Goal: Book appointment/travel/reservation

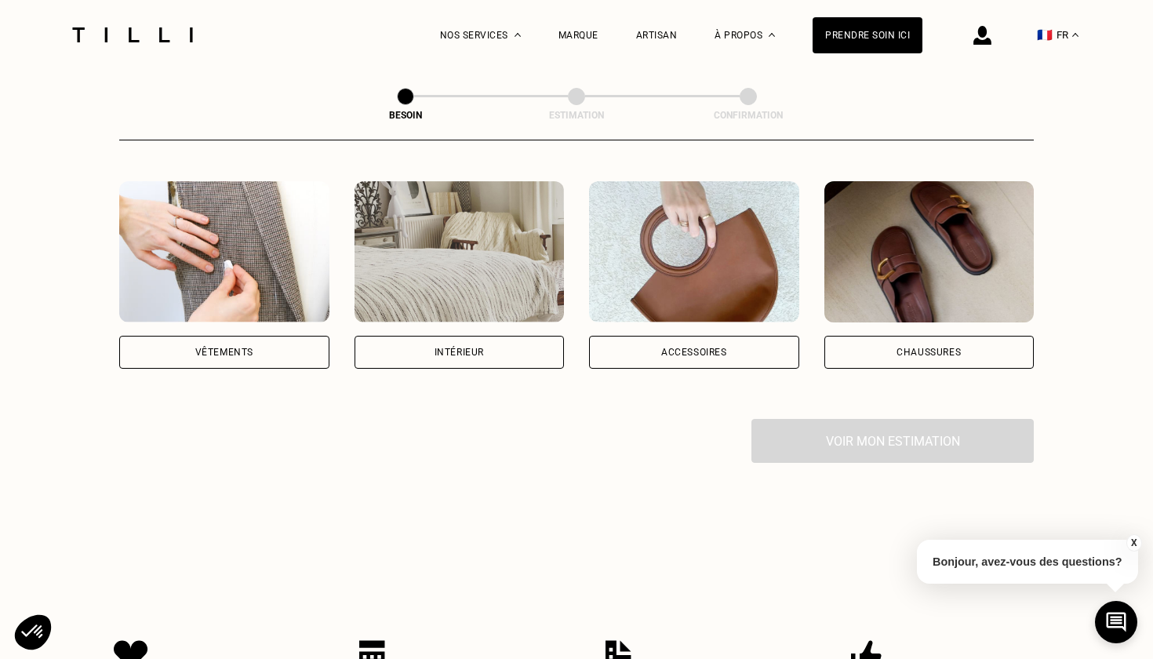
scroll to position [297, 0]
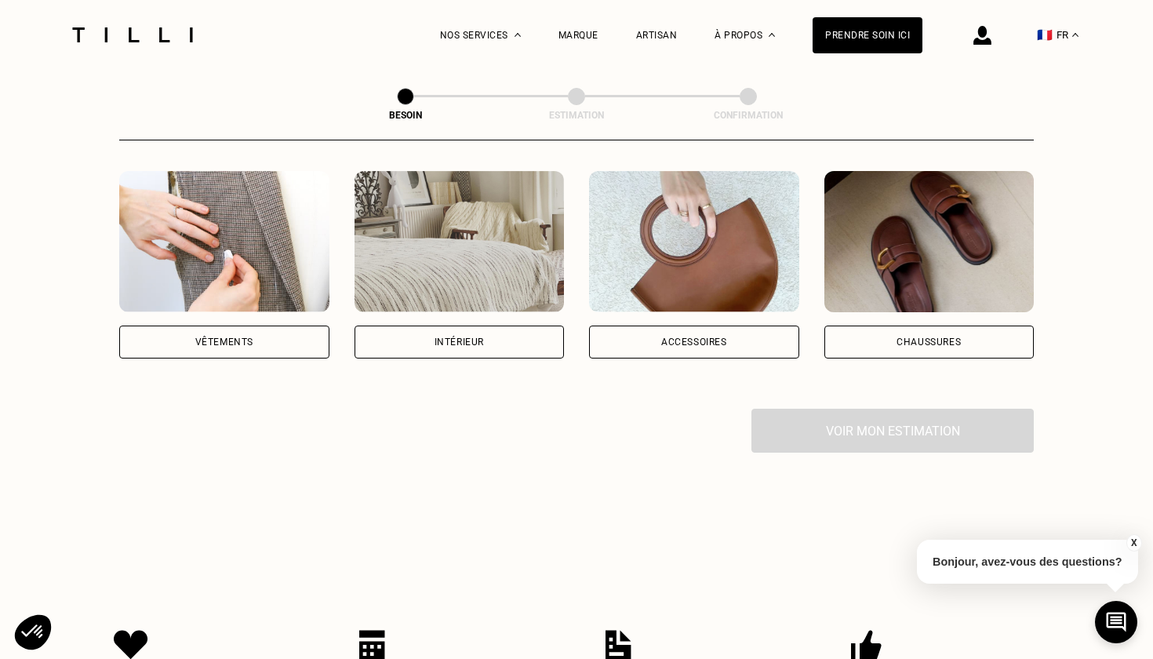
click at [687, 337] on div "Accessoires" at bounding box center [694, 341] width 66 height 9
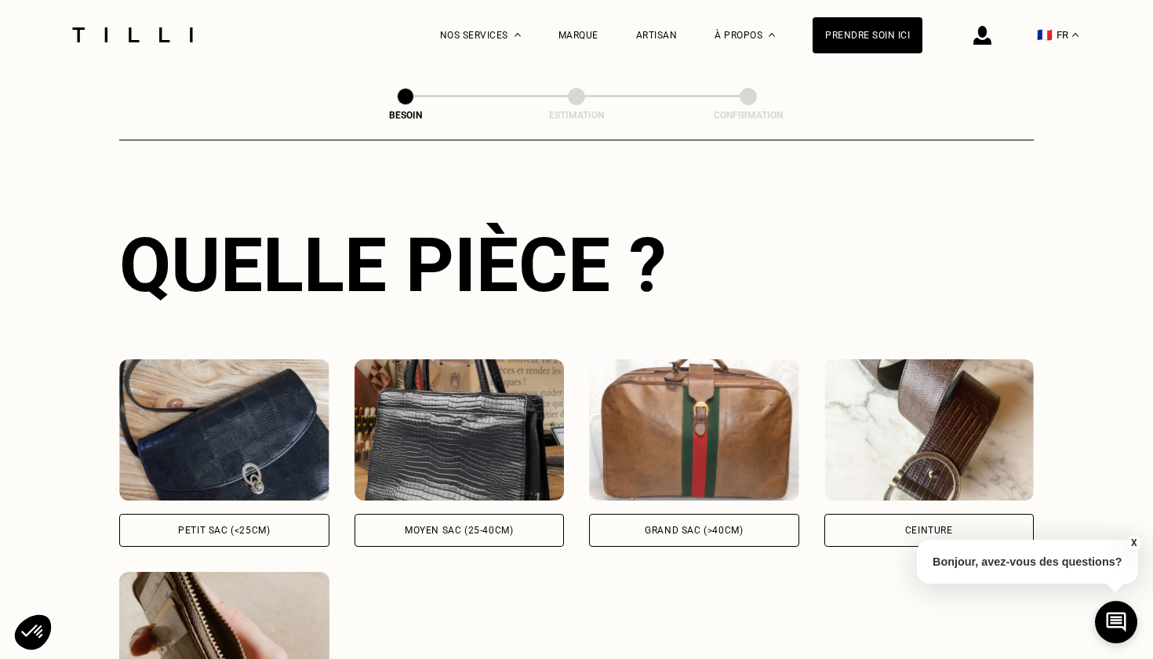
scroll to position [544, 0]
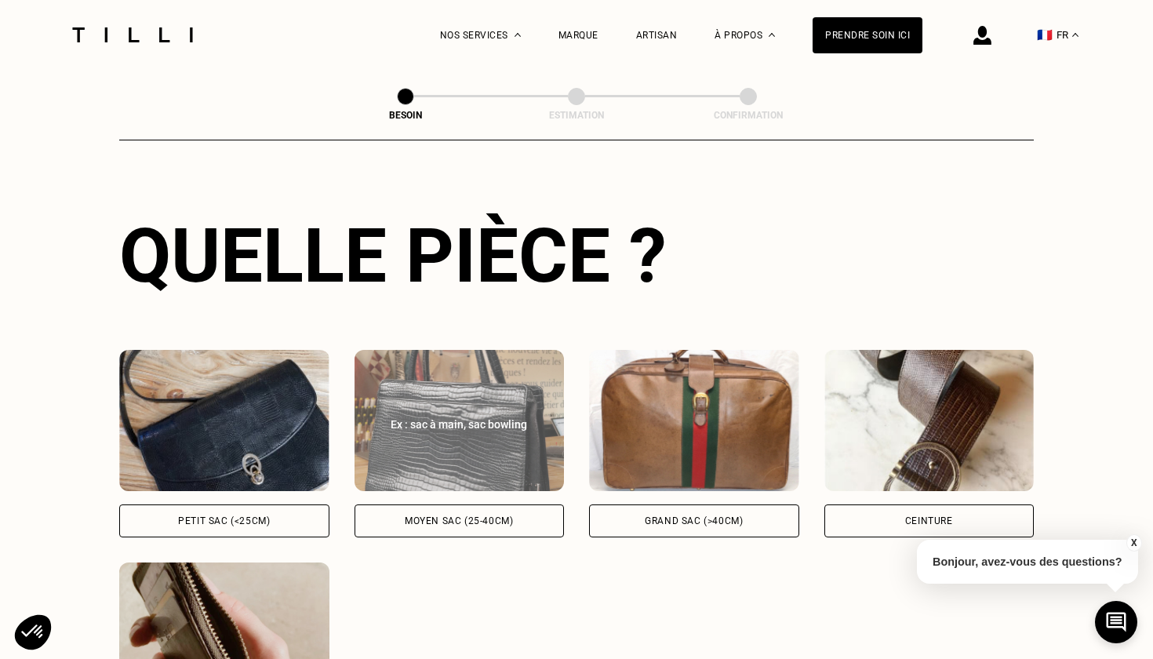
click at [474, 504] on div "Moyen sac (25-40cm)" at bounding box center [460, 520] width 210 height 33
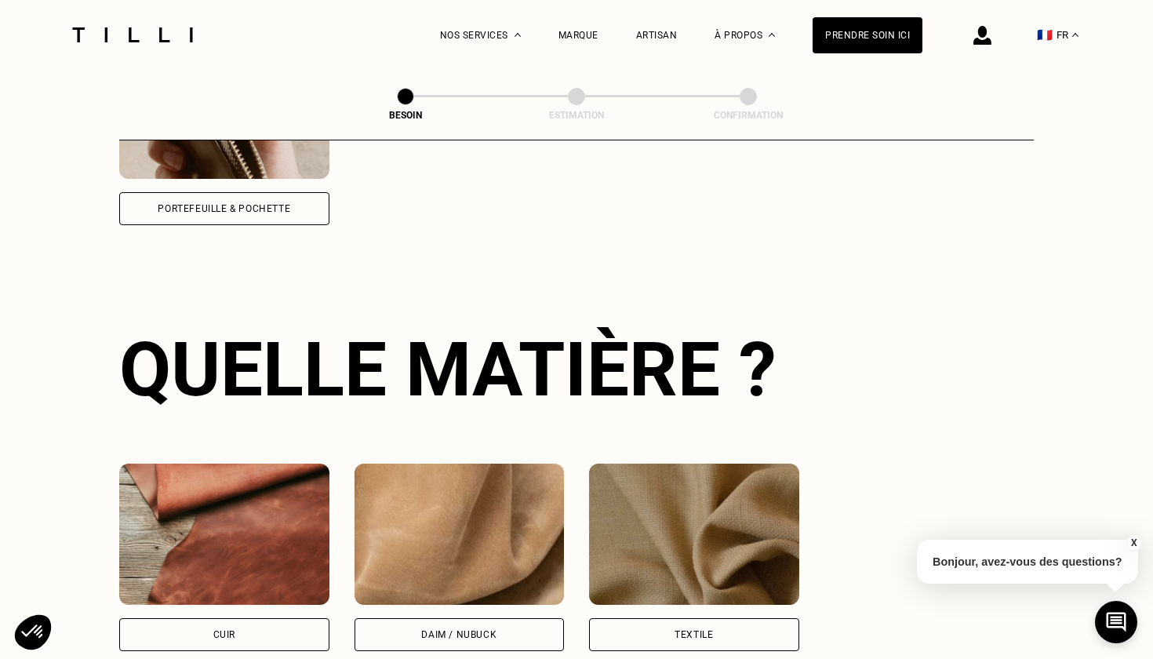
scroll to position [1149, 0]
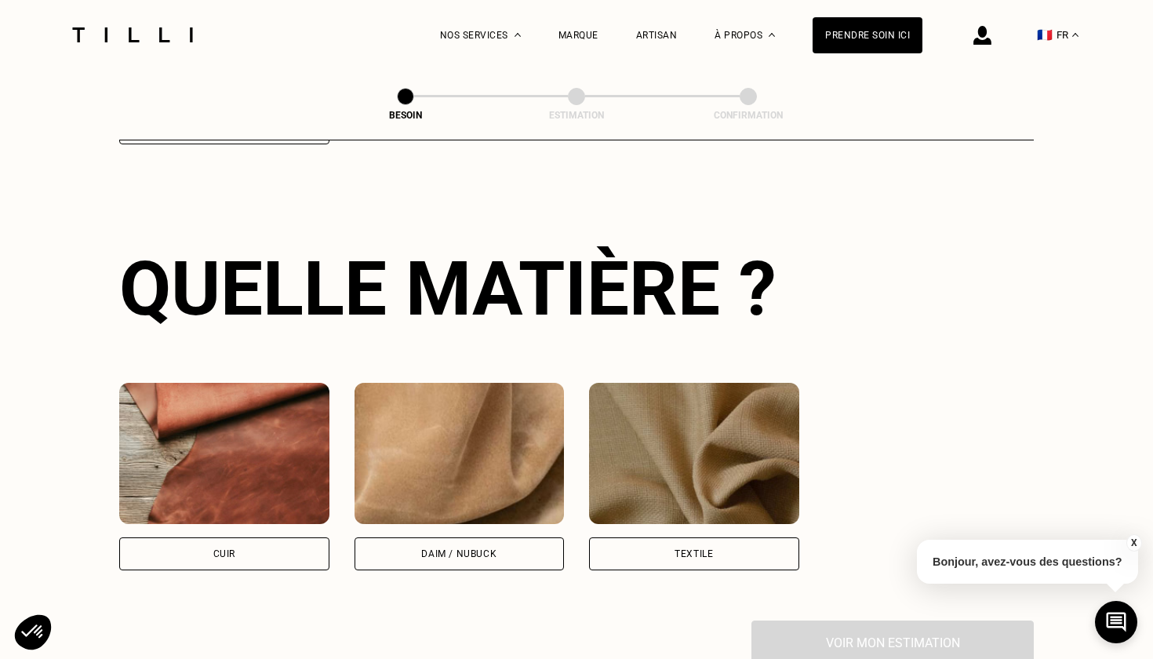
click at [221, 537] on div "Cuir" at bounding box center [224, 553] width 210 height 33
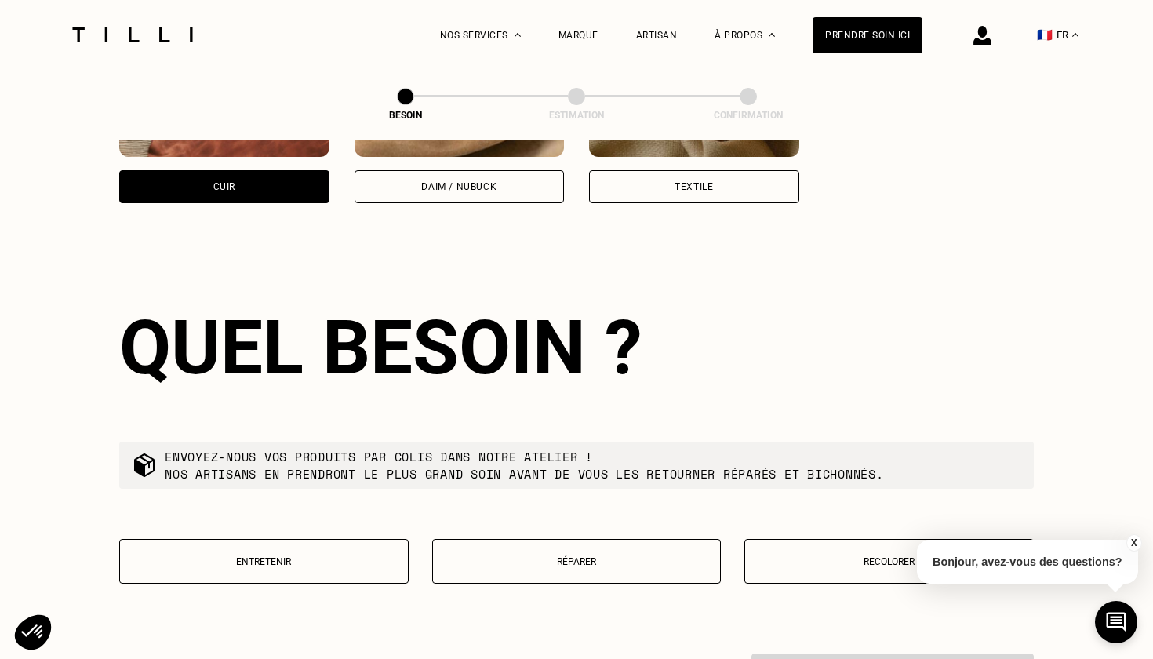
scroll to position [1575, 0]
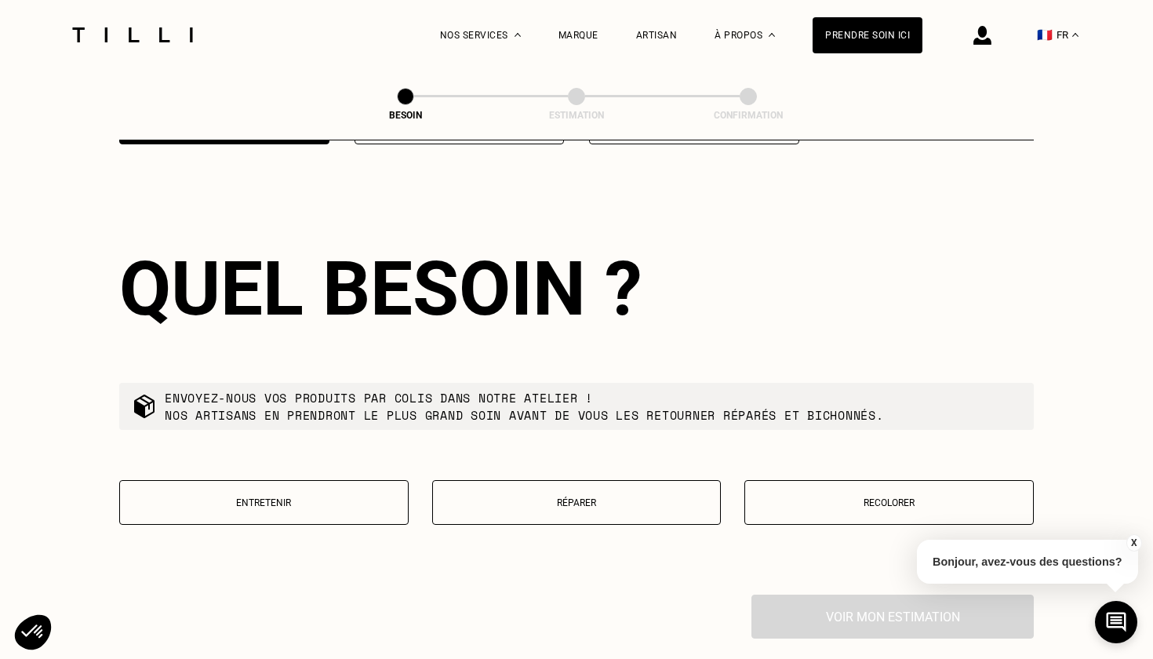
click at [249, 497] on p "Entretenir" at bounding box center [264, 502] width 272 height 11
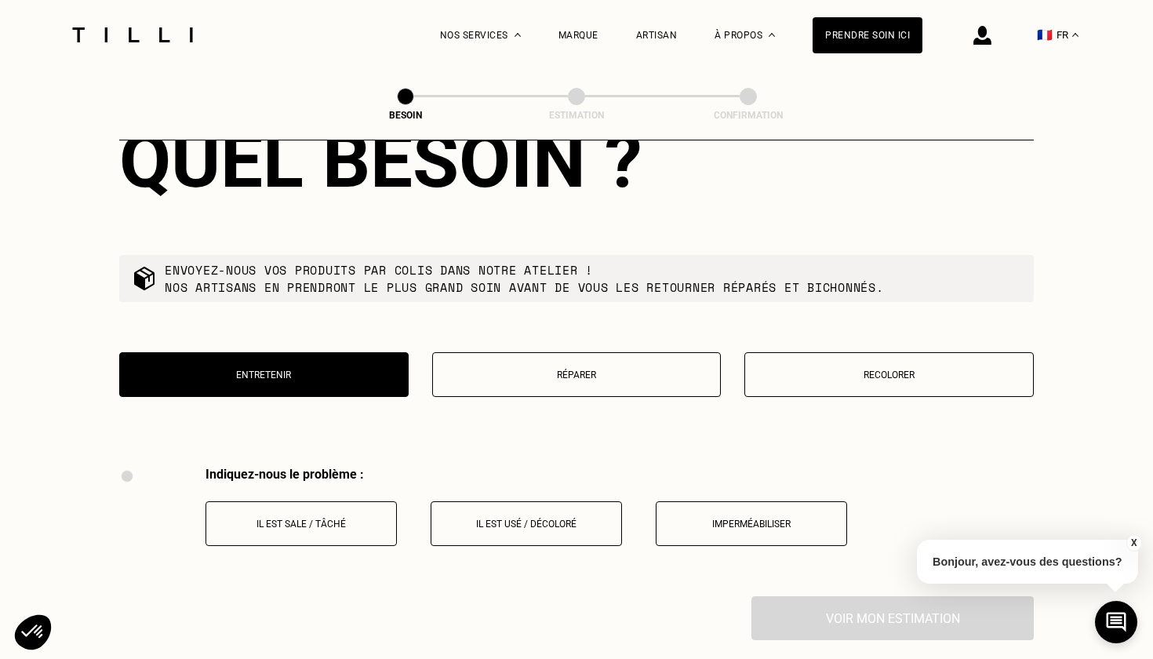
click at [580, 370] on p "Réparer" at bounding box center [577, 375] width 272 height 11
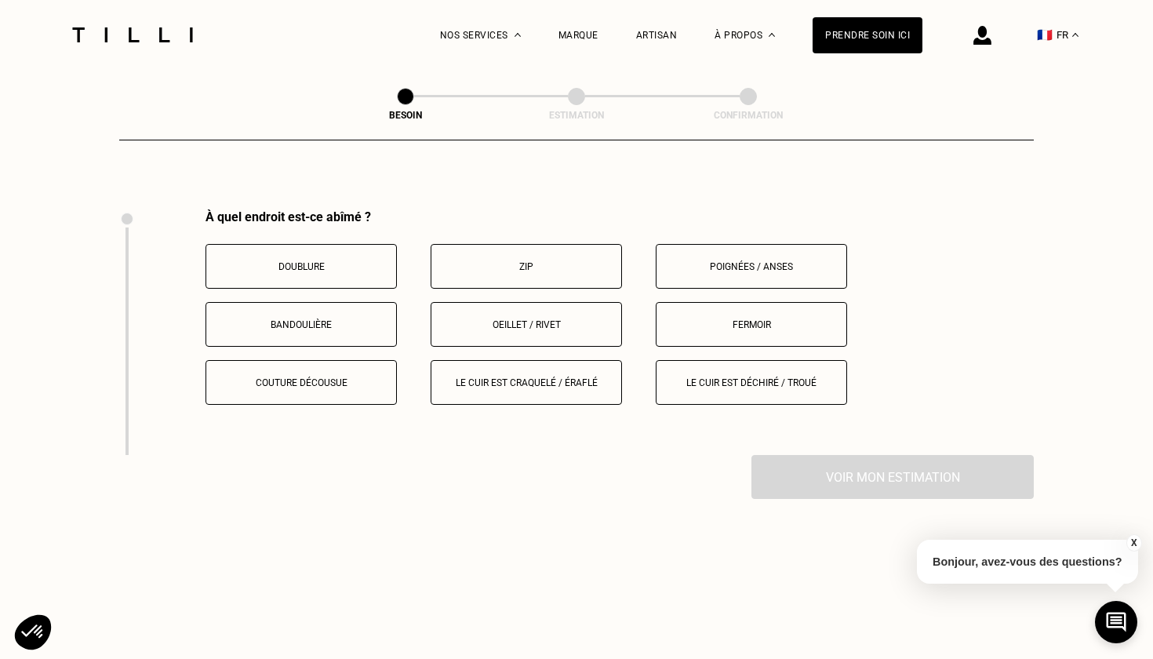
scroll to position [1957, 0]
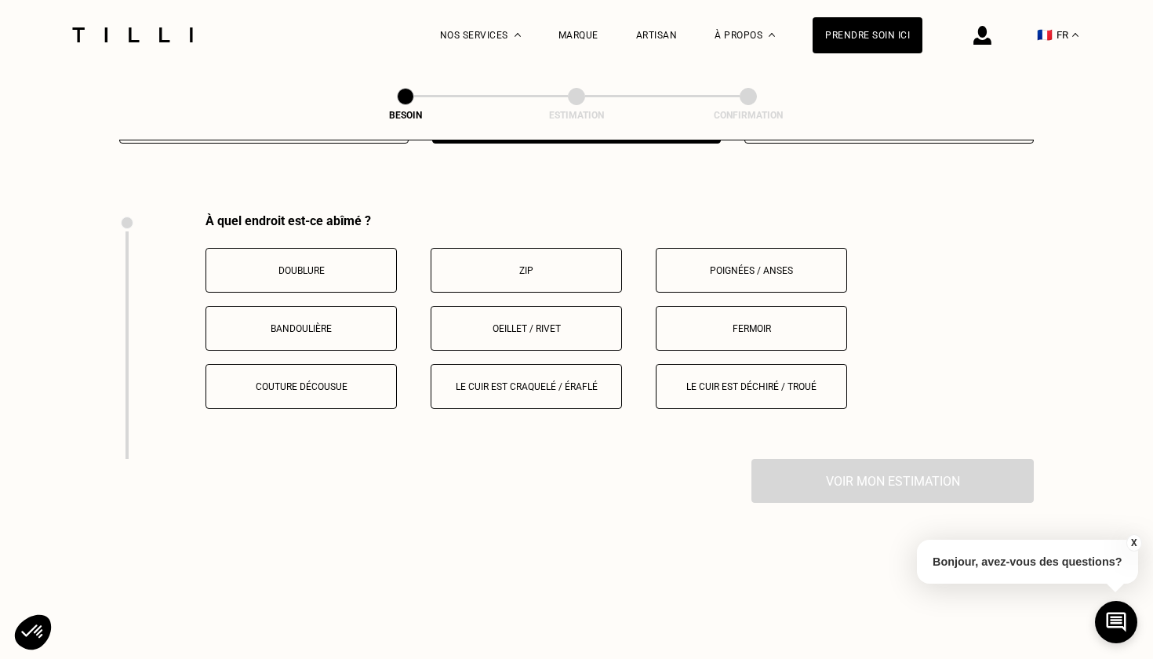
click at [539, 377] on button "Le cuir est craquelé / éraflé" at bounding box center [526, 386] width 191 height 45
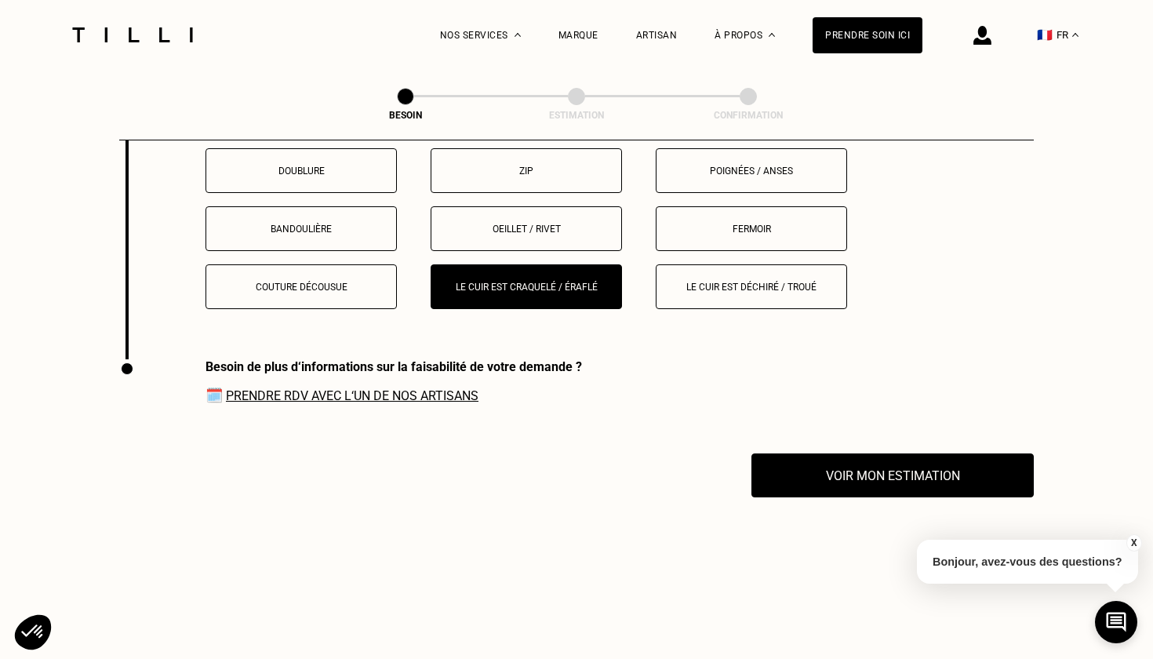
scroll to position [2056, 0]
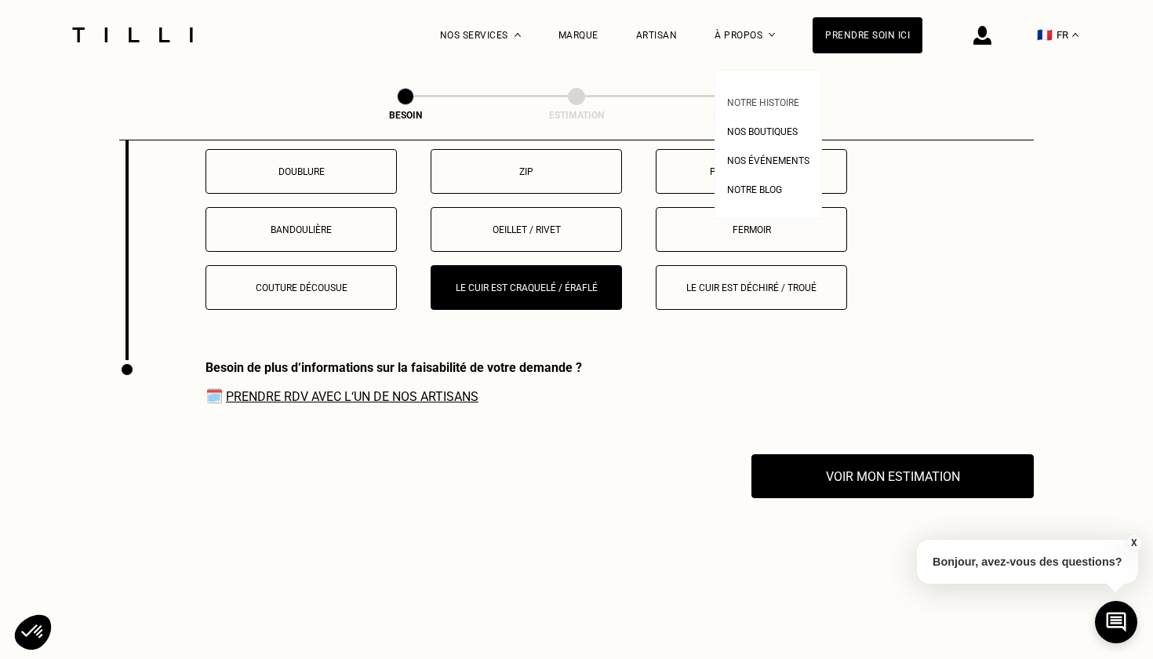
click at [773, 100] on span "Notre histoire" at bounding box center [763, 102] width 72 height 11
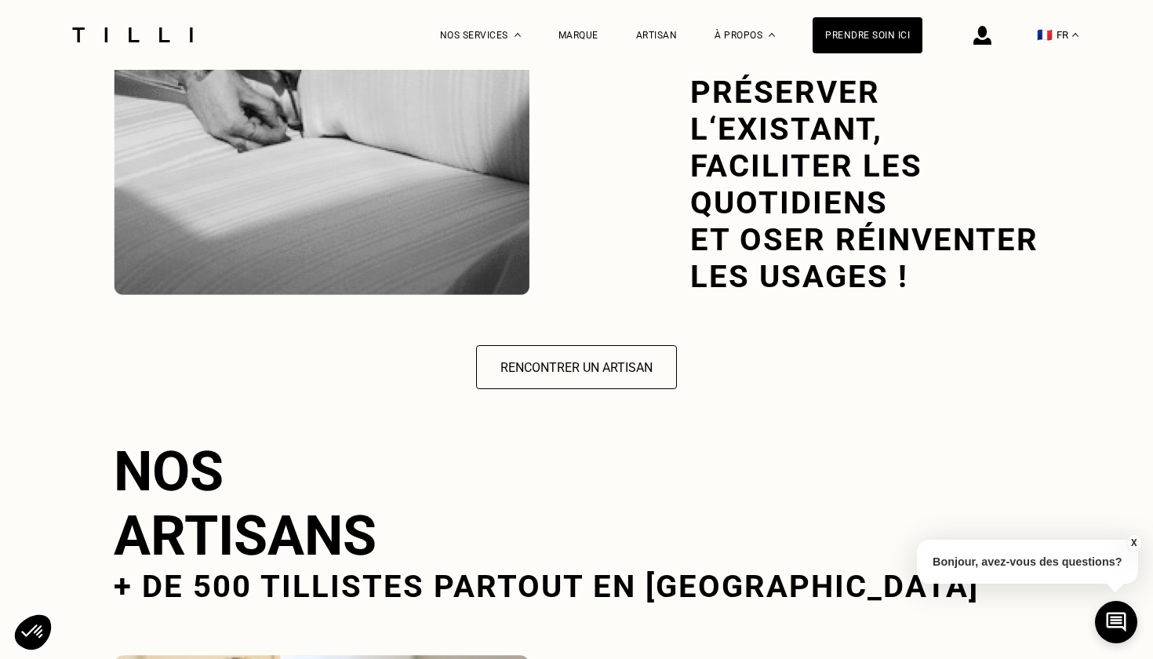
scroll to position [2162, 0]
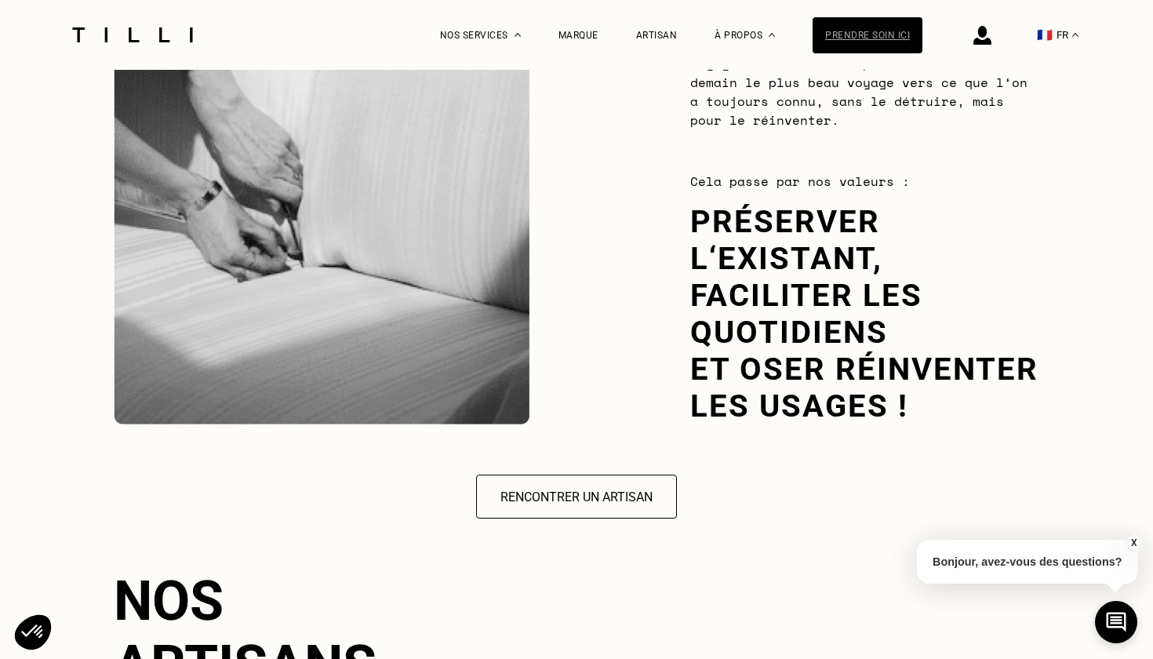
click at [854, 35] on div "Prendre soin ici" at bounding box center [868, 35] width 110 height 36
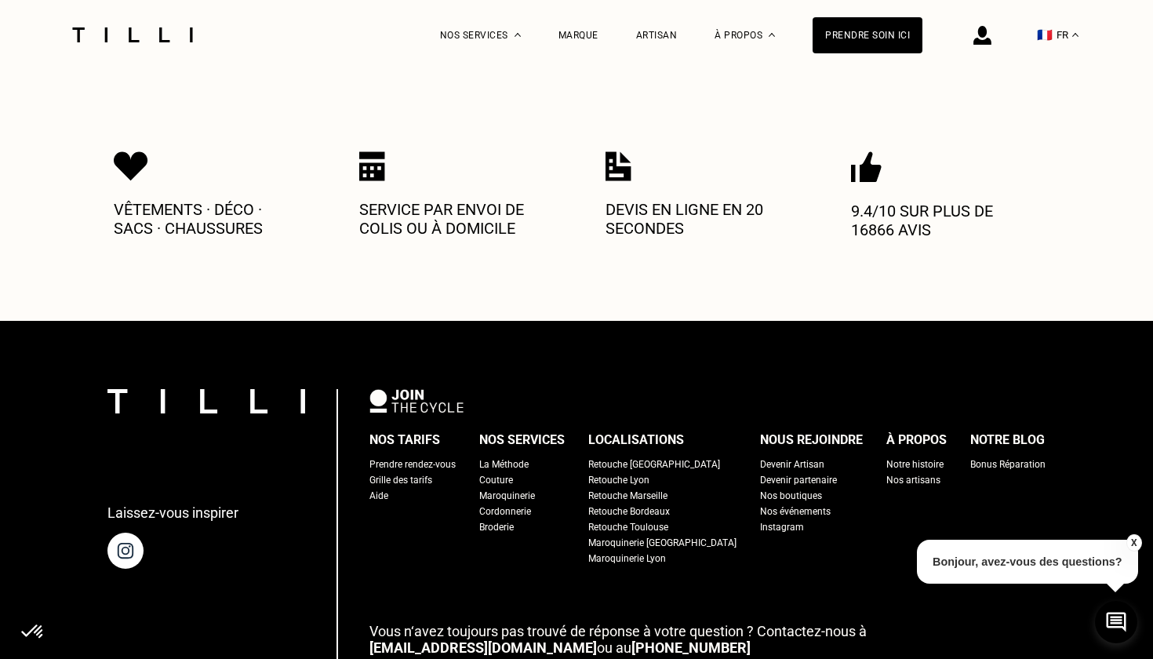
scroll to position [785, 0]
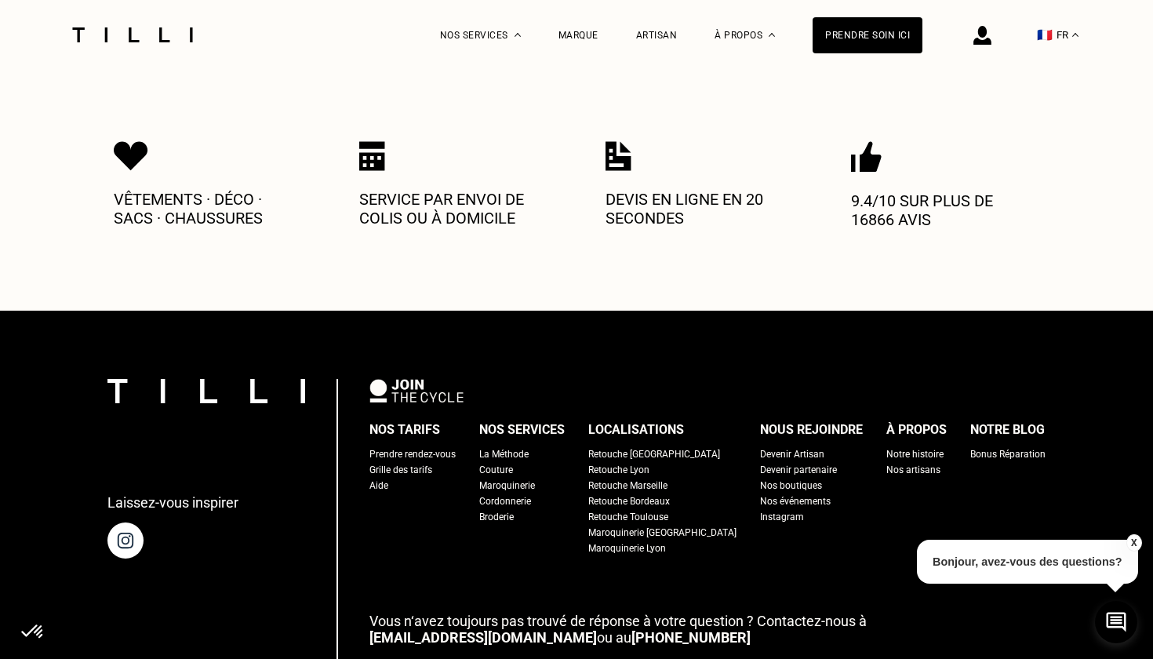
click at [434, 446] on div "Prendre rendez-vous" at bounding box center [413, 454] width 86 height 16
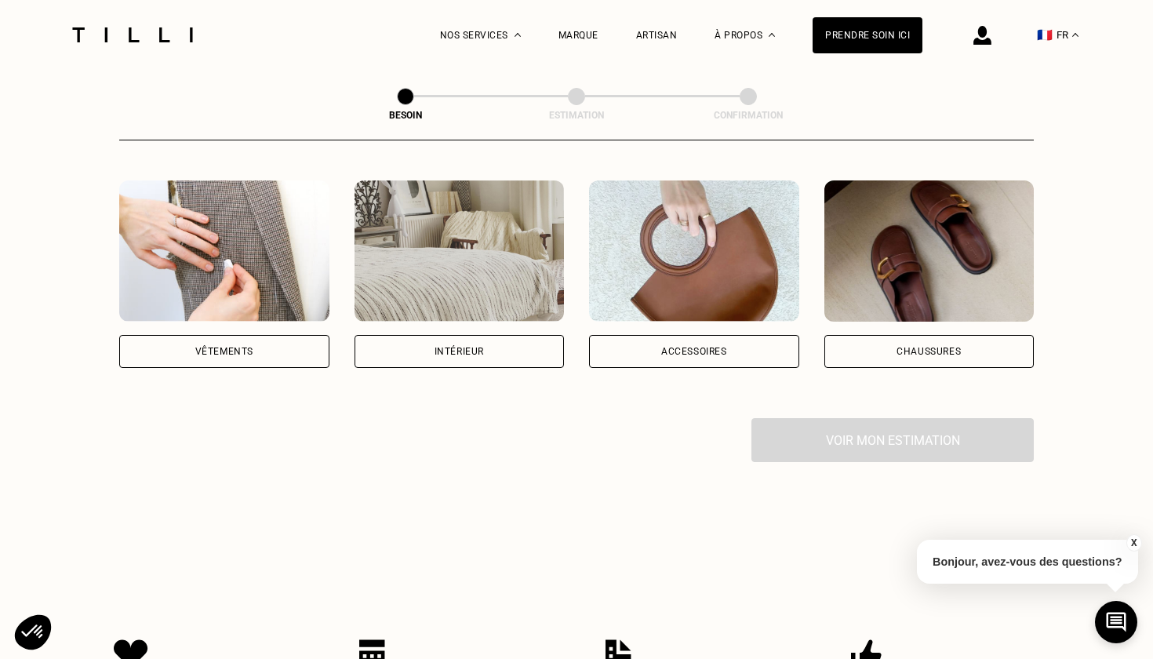
click at [617, 335] on div "Accessoires" at bounding box center [694, 351] width 210 height 33
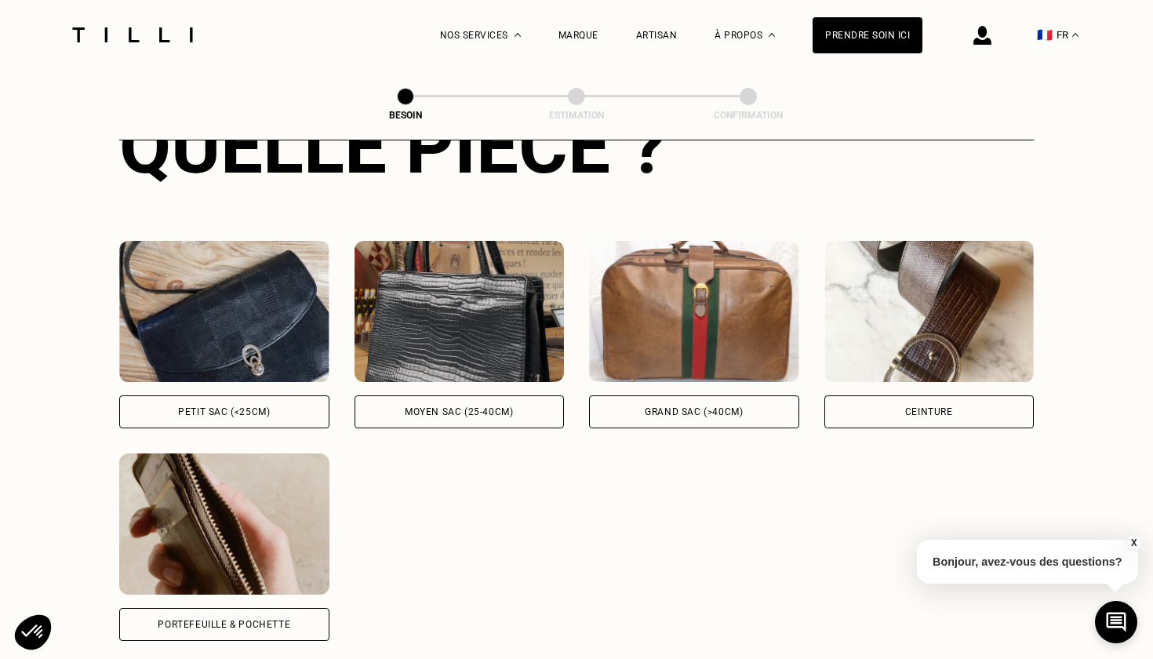
scroll to position [666, 0]
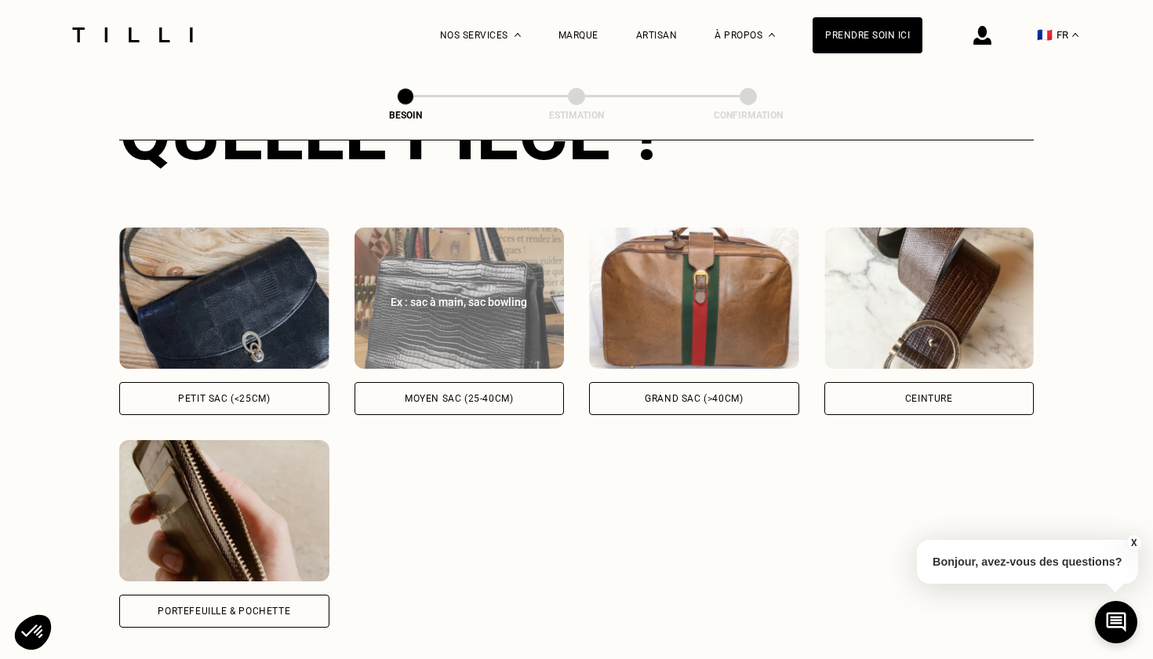
click at [499, 394] on div "Moyen sac (25-40cm)" at bounding box center [459, 398] width 108 height 9
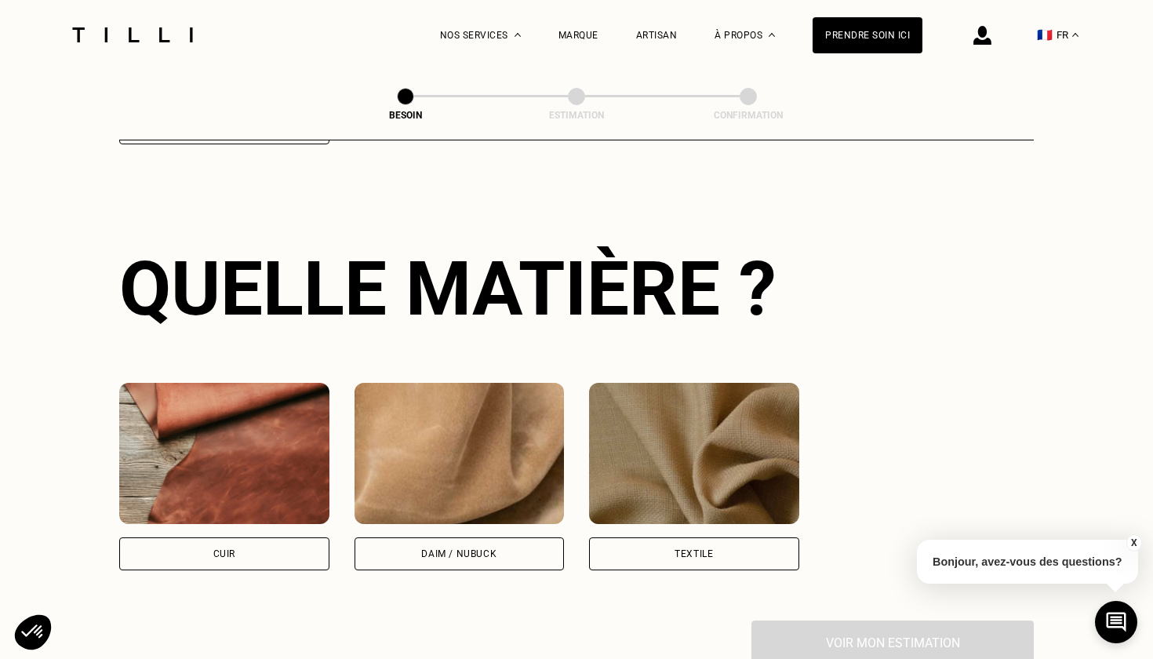
click at [233, 549] on div "Cuir" at bounding box center [224, 553] width 22 height 9
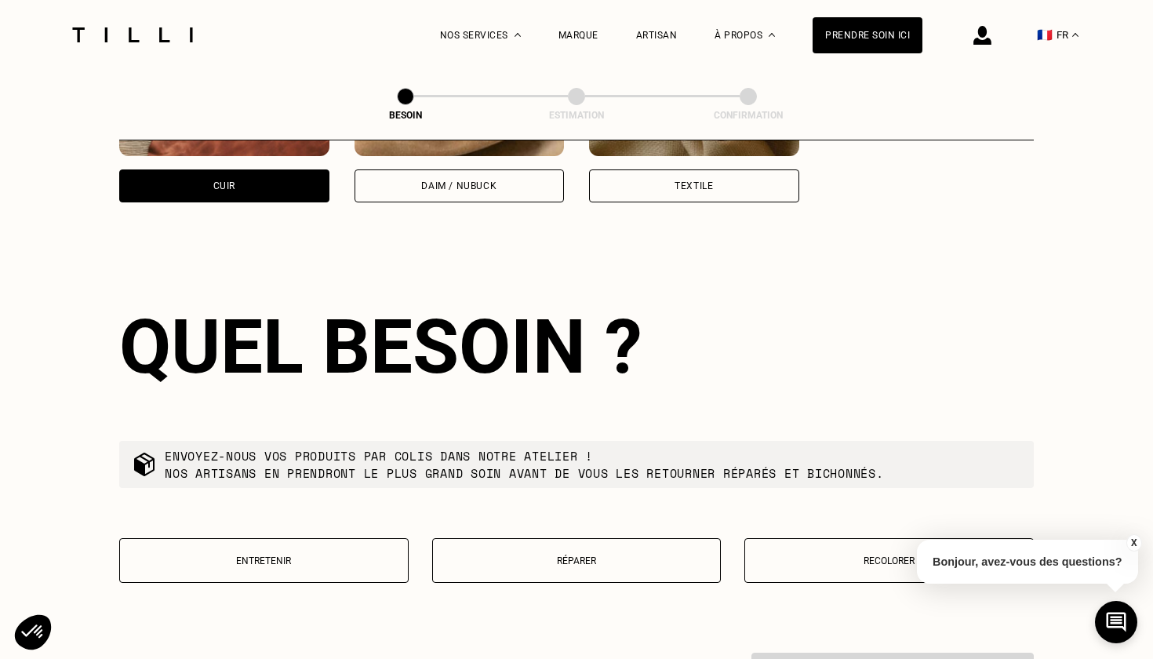
scroll to position [1575, 0]
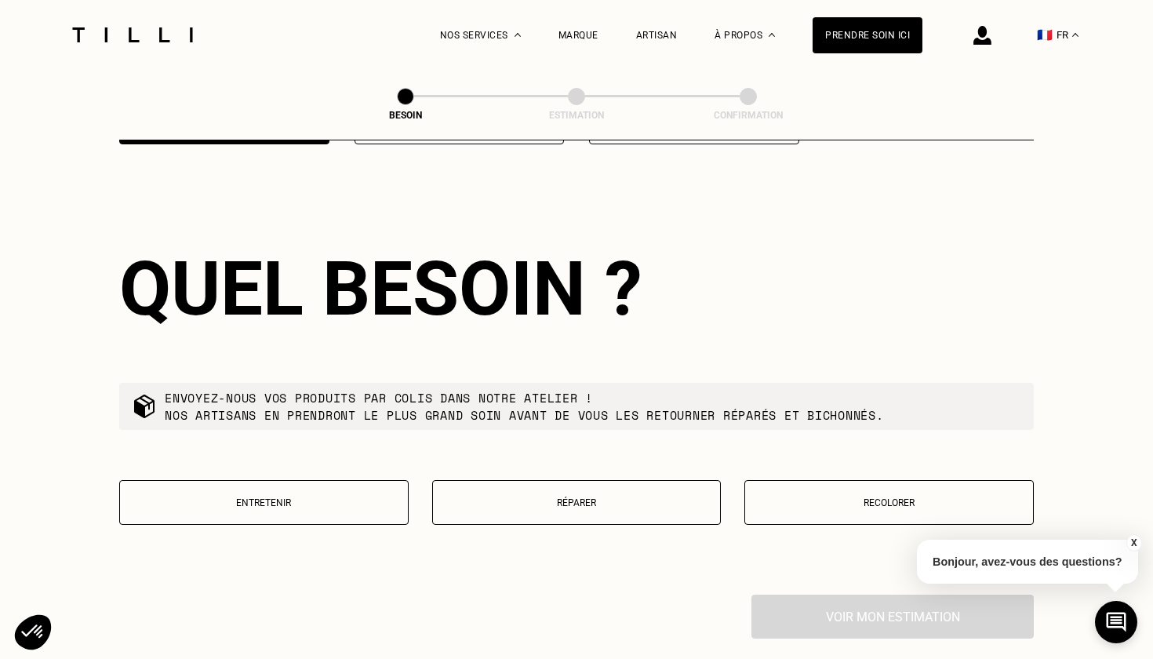
click at [272, 497] on p "Entretenir" at bounding box center [264, 502] width 272 height 11
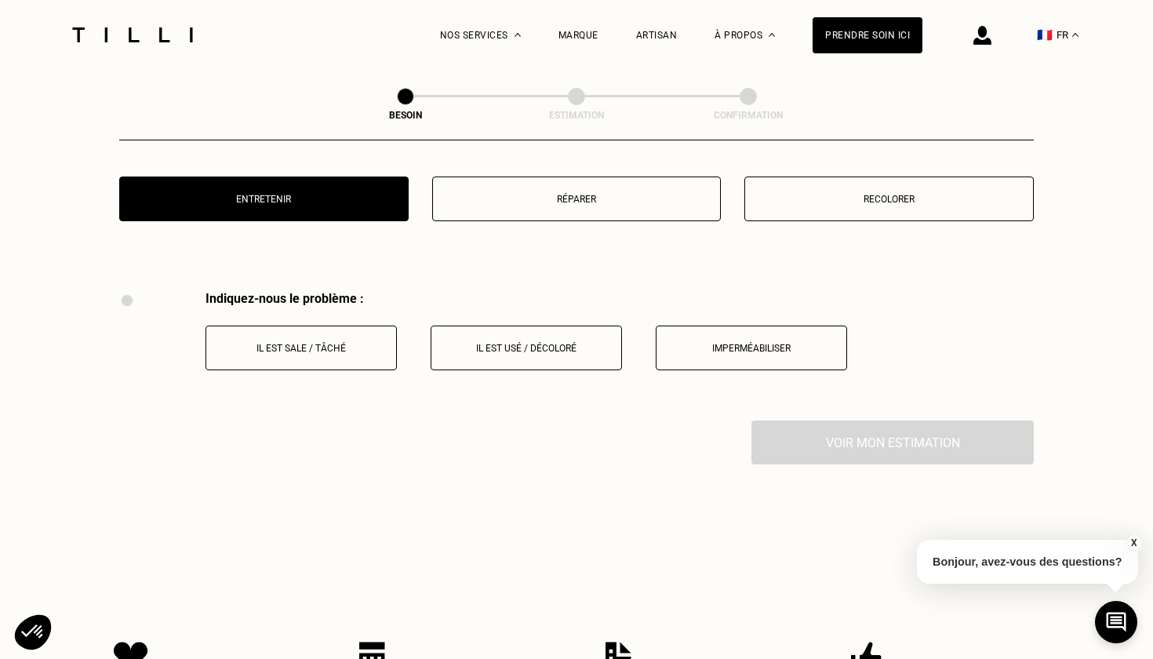
scroll to position [1976, 0]
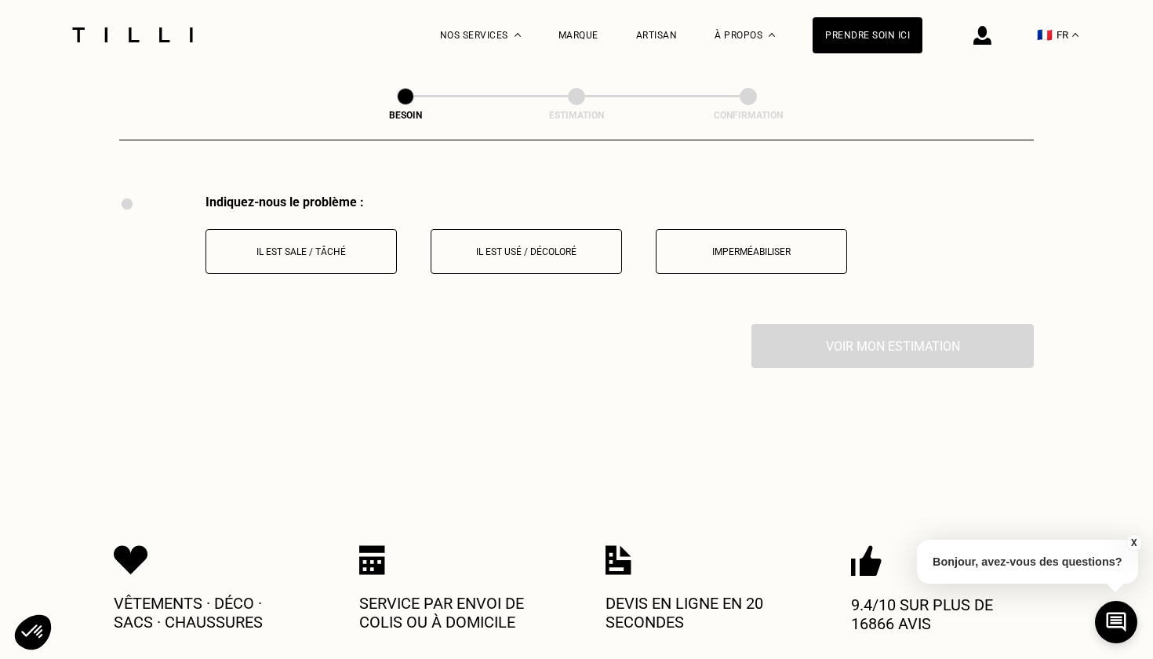
click at [299, 246] on p "Il est sale / tâché" at bounding box center [301, 251] width 174 height 11
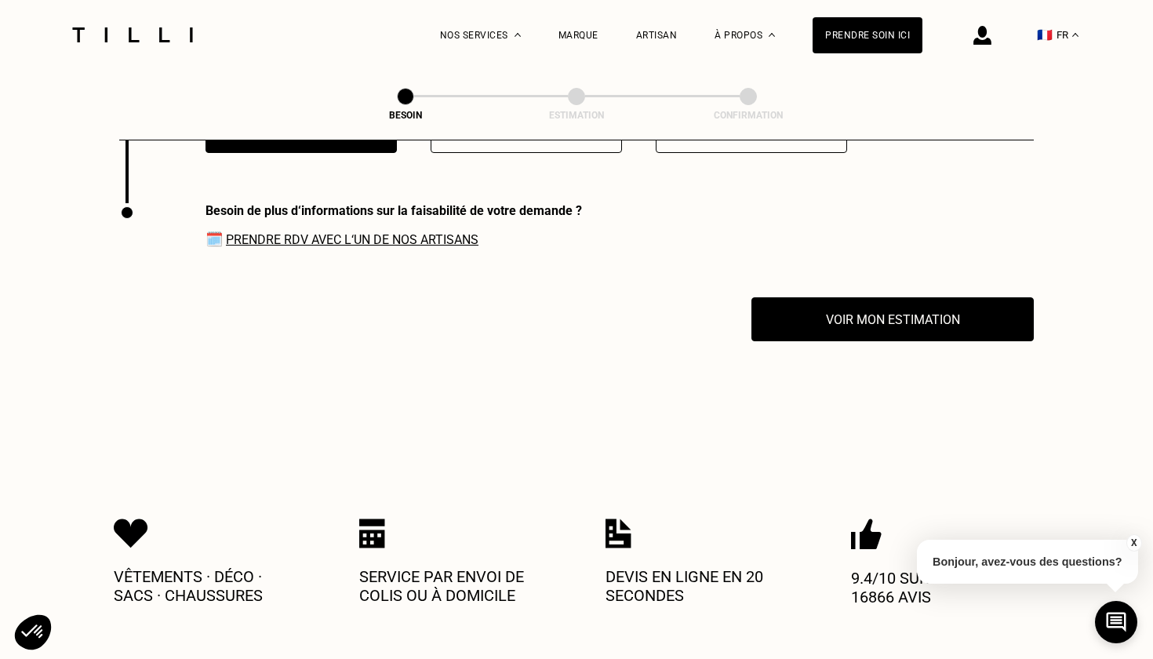
scroll to position [2105, 0]
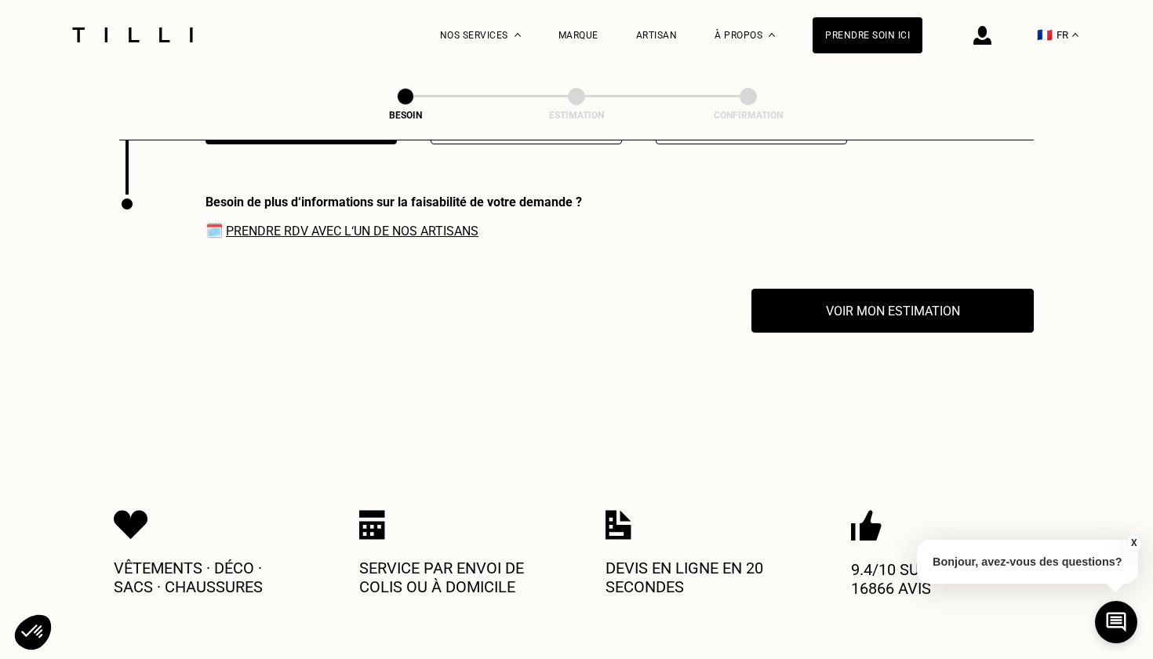
click at [317, 224] on link "Prendre RDV avec l‘un de nos artisans" at bounding box center [352, 231] width 253 height 15
